Goal: Find specific page/section

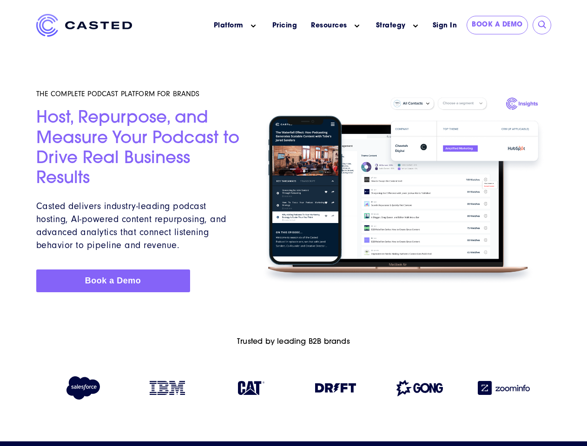
click at [253, 26] on icon "Main menu" at bounding box center [253, 26] width 5 height 5
click at [357, 26] on icon "Main menu" at bounding box center [356, 26] width 5 height 5
click at [390, 26] on link "Strategy" at bounding box center [391, 26] width 30 height 10
click at [415, 26] on icon "Main menu" at bounding box center [415, 26] width 5 height 5
click at [542, 25] on input "submit" at bounding box center [541, 24] width 9 height 9
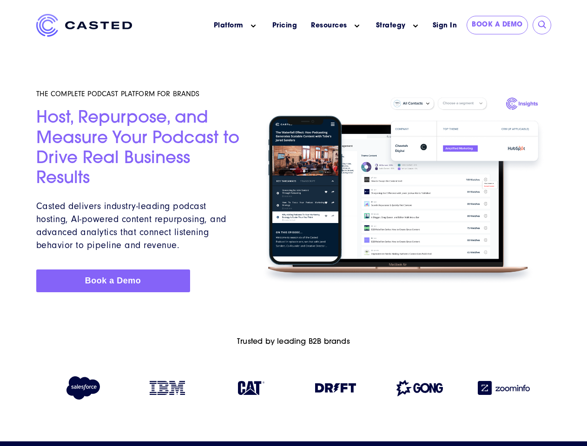
click at [335, 390] on img at bounding box center [335, 387] width 41 height 9
click at [419, 390] on img at bounding box center [419, 388] width 46 height 16
click at [504, 390] on img at bounding box center [503, 388] width 52 height 14
